Goal: Information Seeking & Learning: Learn about a topic

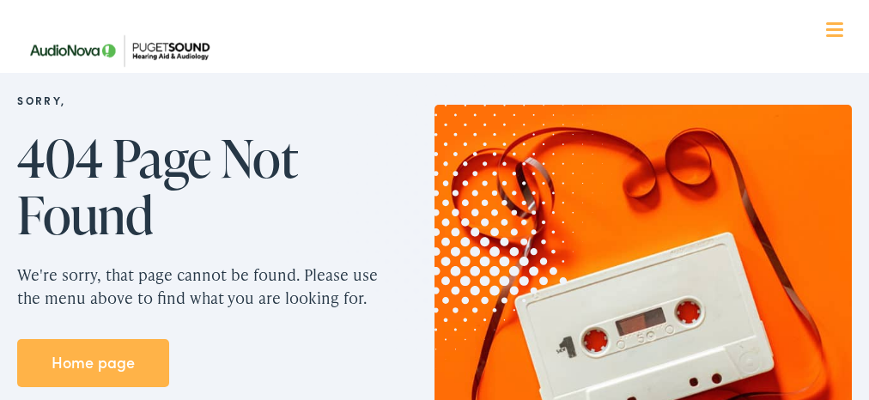
click at [434, 230] on img at bounding box center [455, 198] width 334 height 343
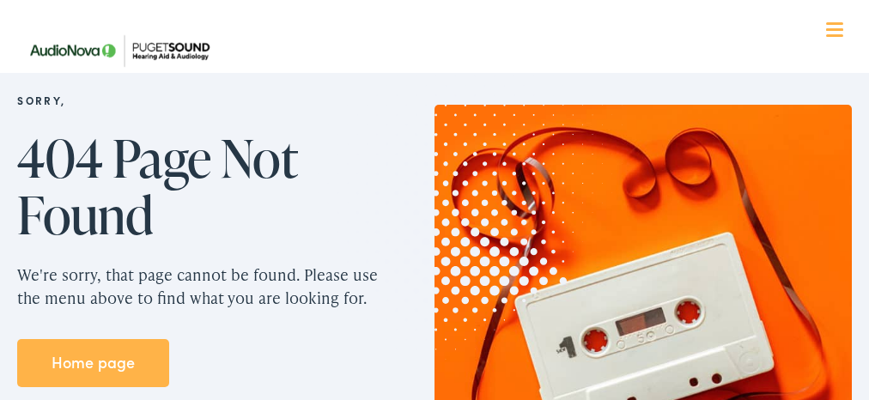
click at [434, 230] on img at bounding box center [455, 198] width 334 height 343
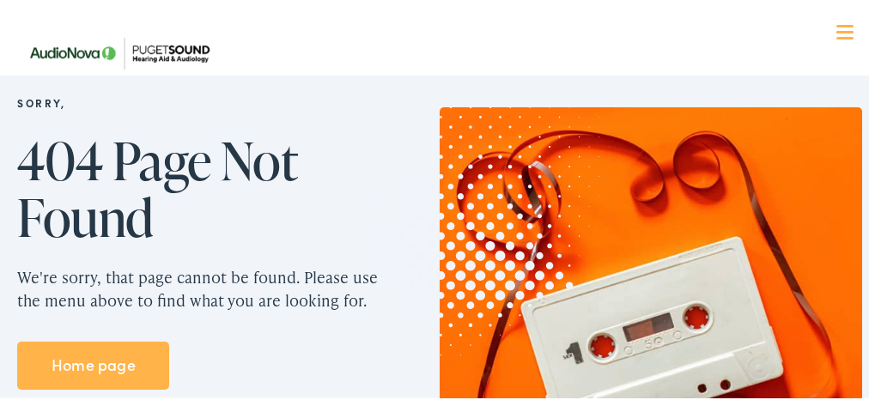
click at [434, 230] on img at bounding box center [460, 198] width 337 height 347
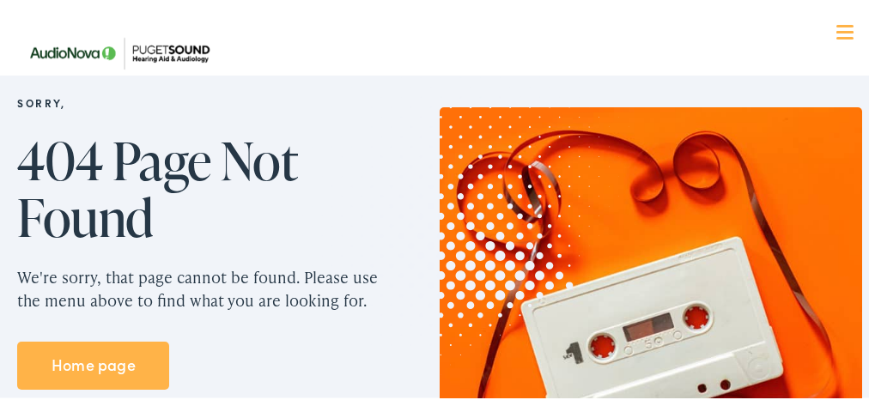
click at [434, 230] on img at bounding box center [460, 198] width 337 height 347
